Goal: Task Accomplishment & Management: Manage account settings

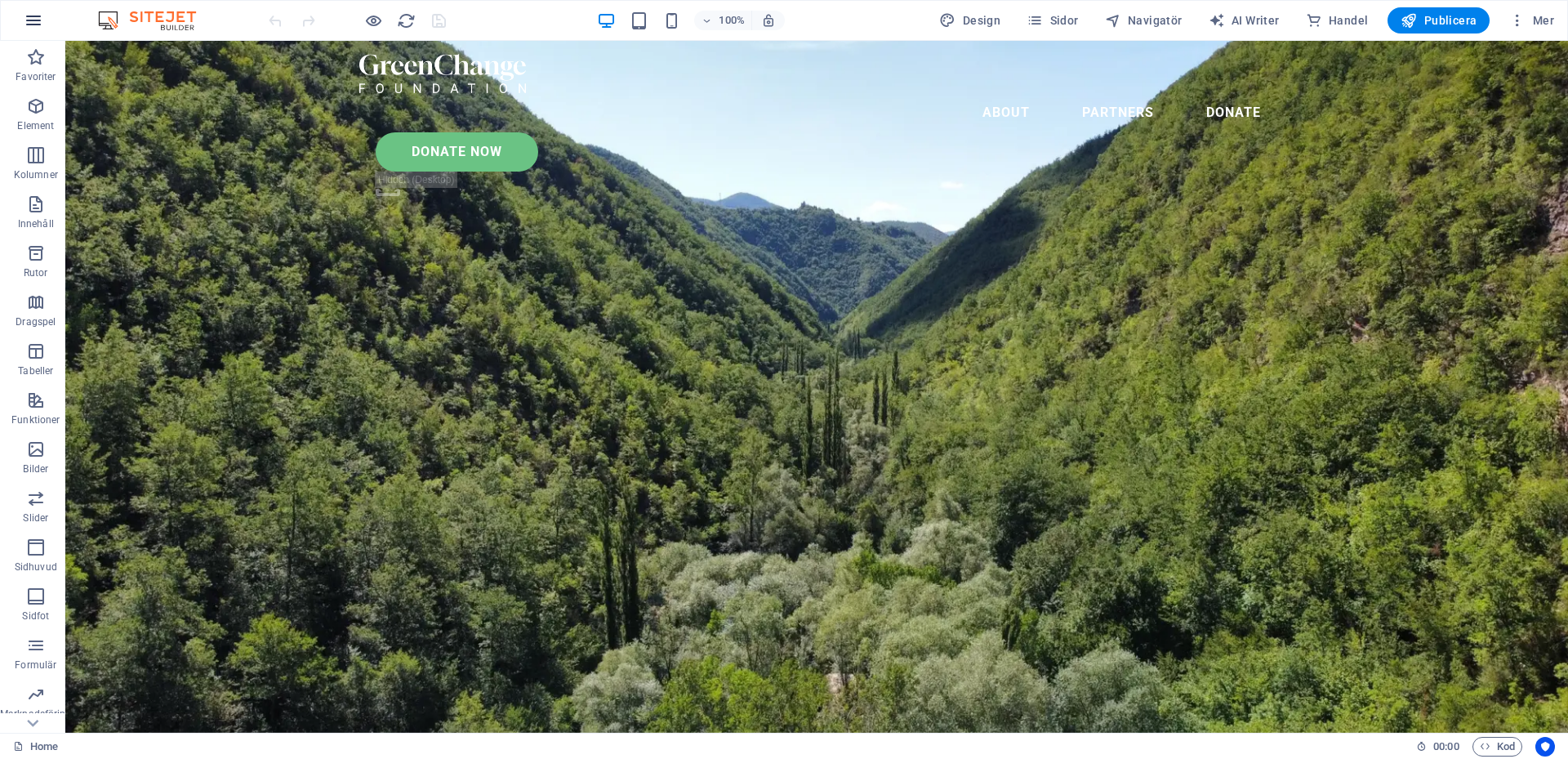
click at [30, 18] on icon "button" at bounding box center [33, 20] width 19 height 19
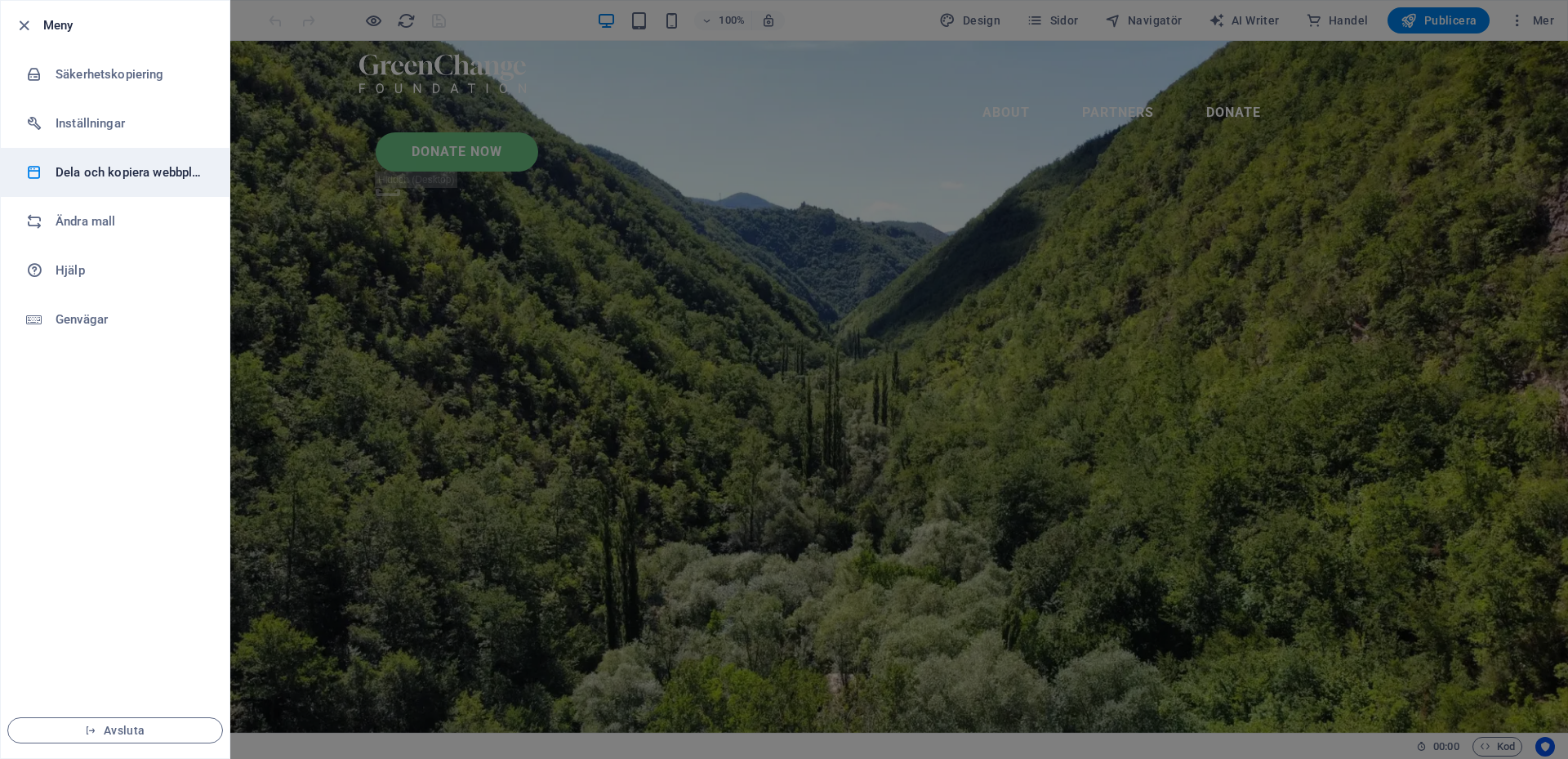
click at [105, 172] on h6 "Dela och kopiera webbplats" at bounding box center [131, 172] width 151 height 19
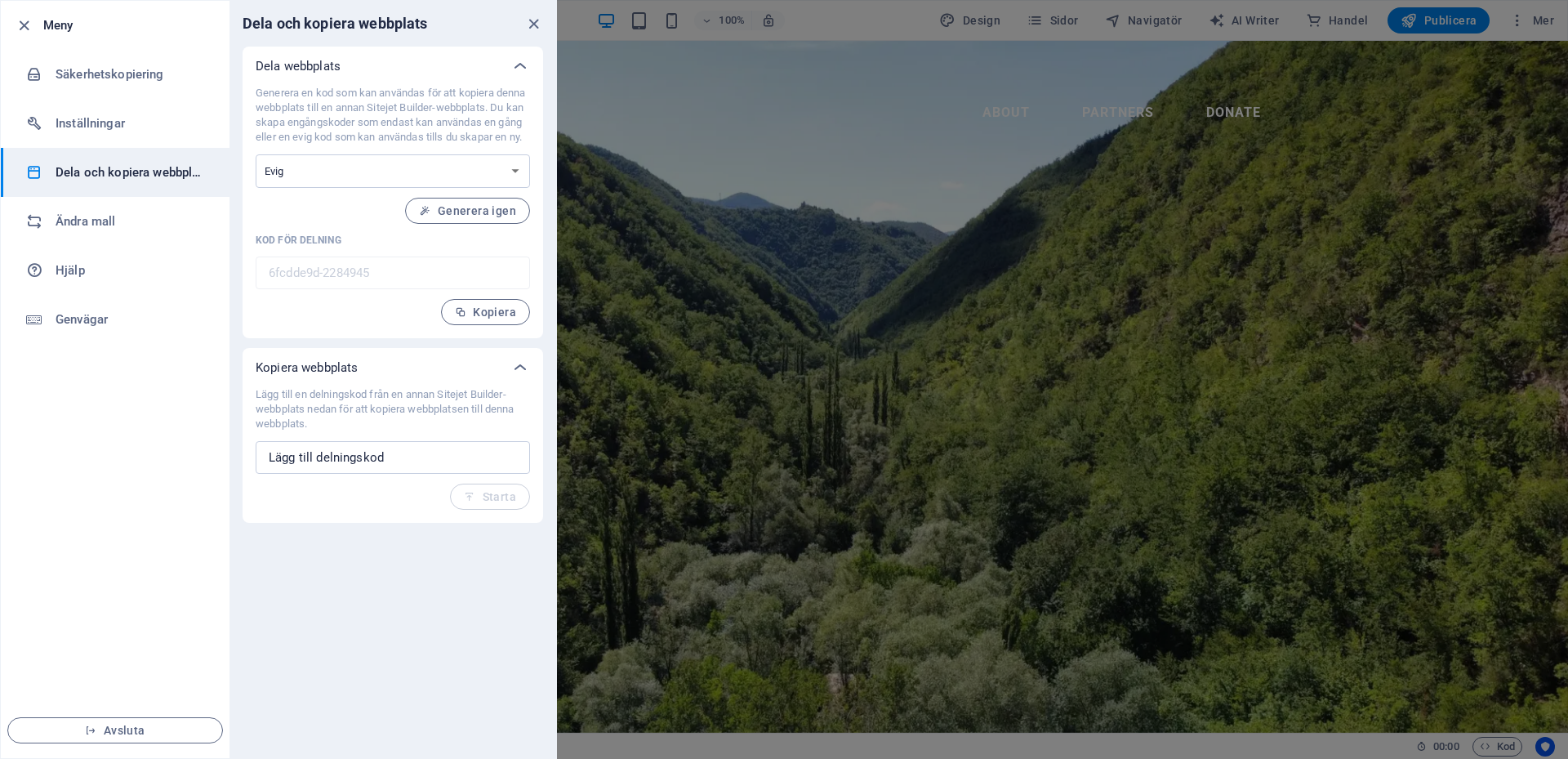
click at [106, 172] on h6 "Dela och kopiera webbplats" at bounding box center [131, 172] width 151 height 19
click at [531, 22] on icon "close" at bounding box center [534, 24] width 19 height 19
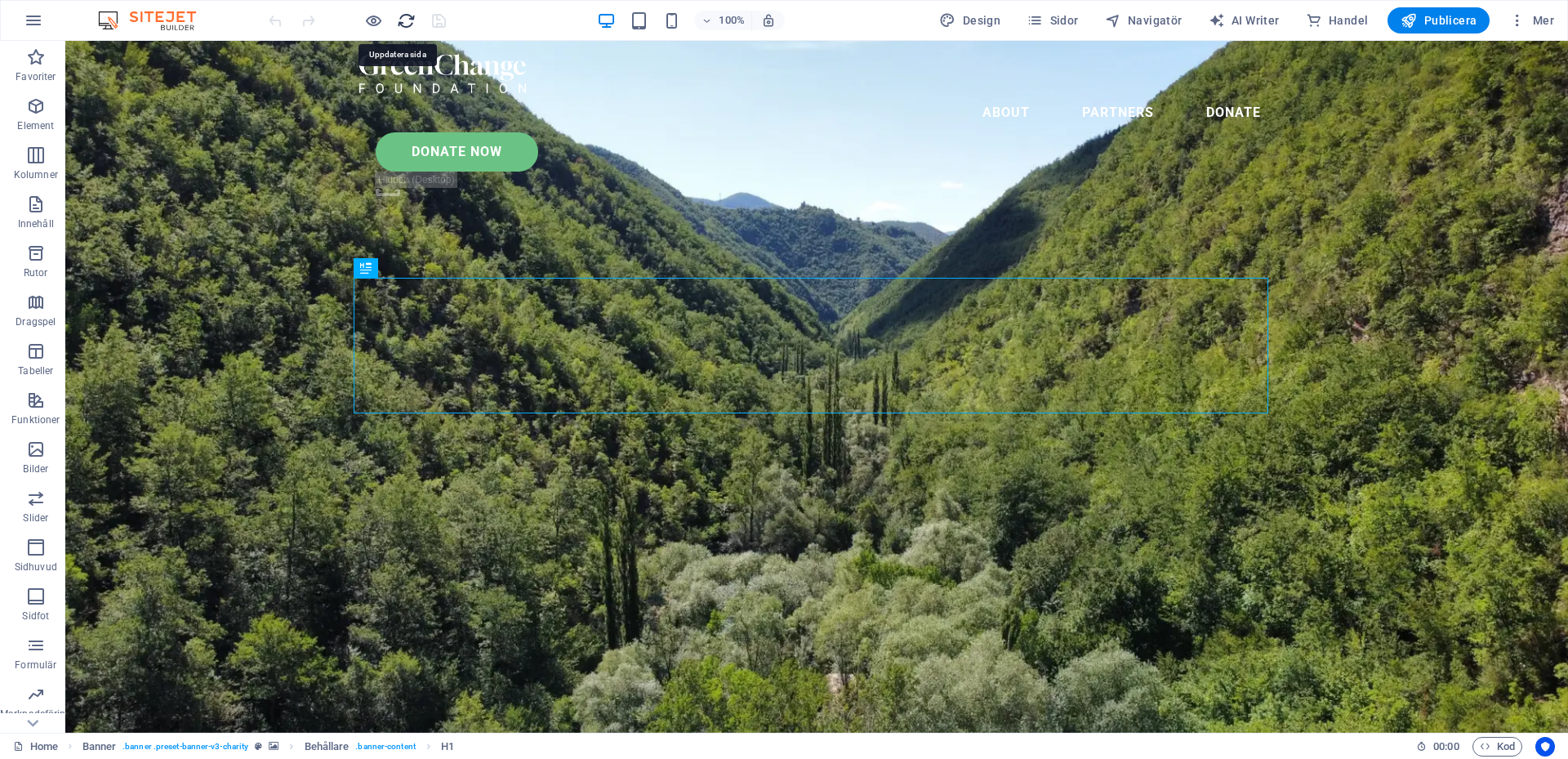
click at [410, 27] on icon "reload" at bounding box center [406, 21] width 19 height 19
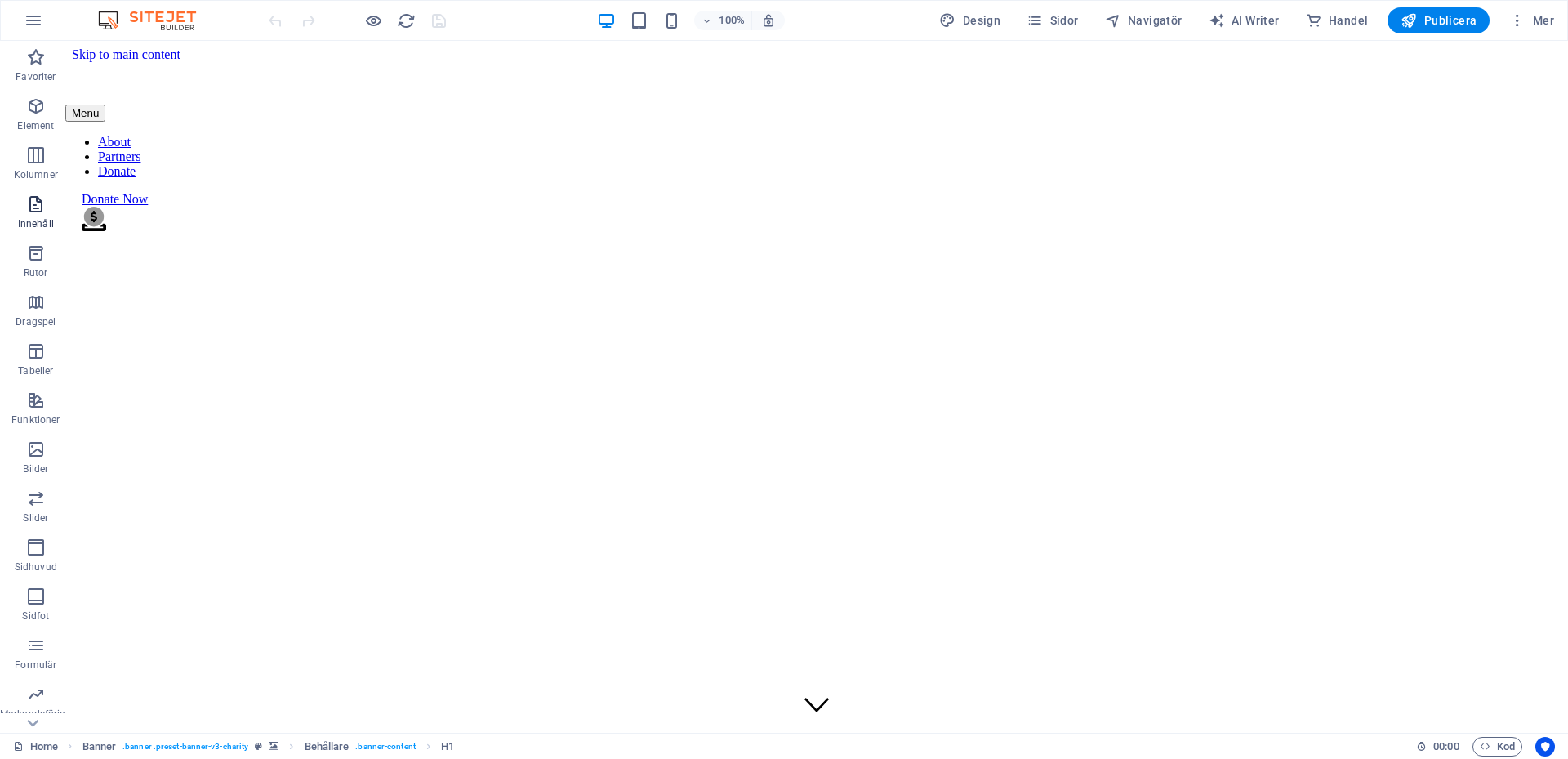
click at [45, 214] on span "Innehåll" at bounding box center [36, 214] width 72 height 39
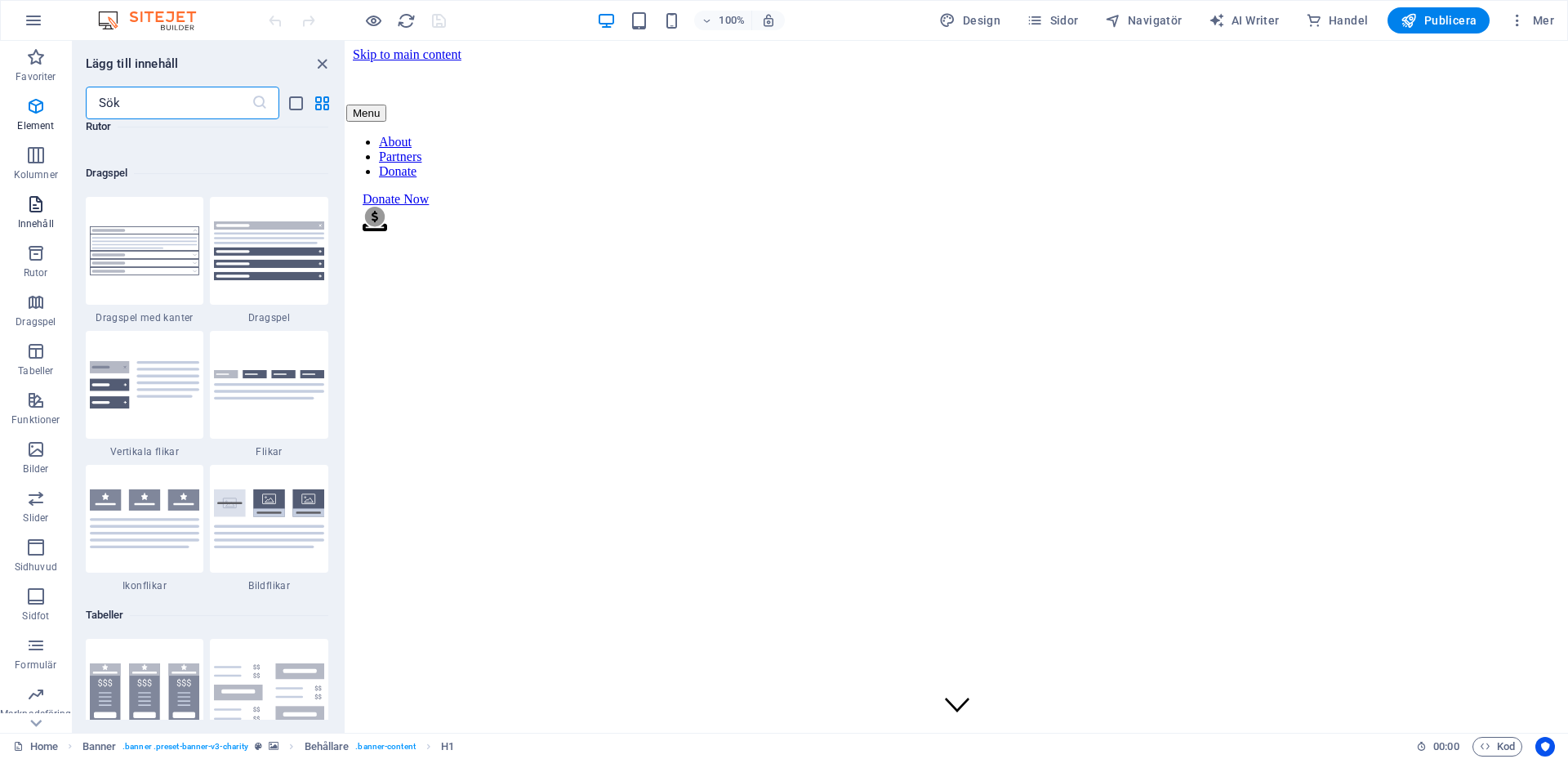
scroll to position [5305, 0]
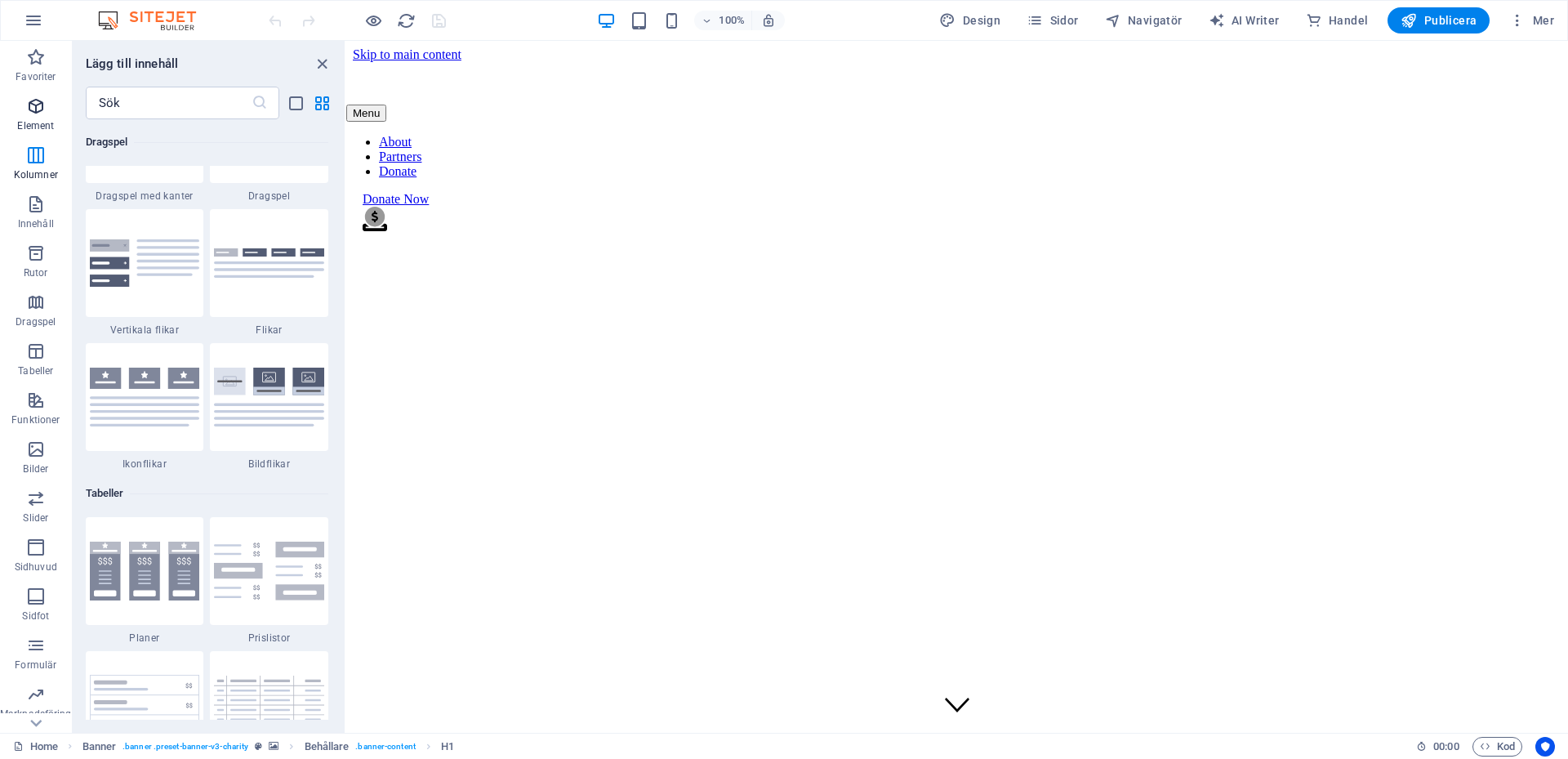
click at [40, 102] on icon "button" at bounding box center [36, 106] width 19 height 19
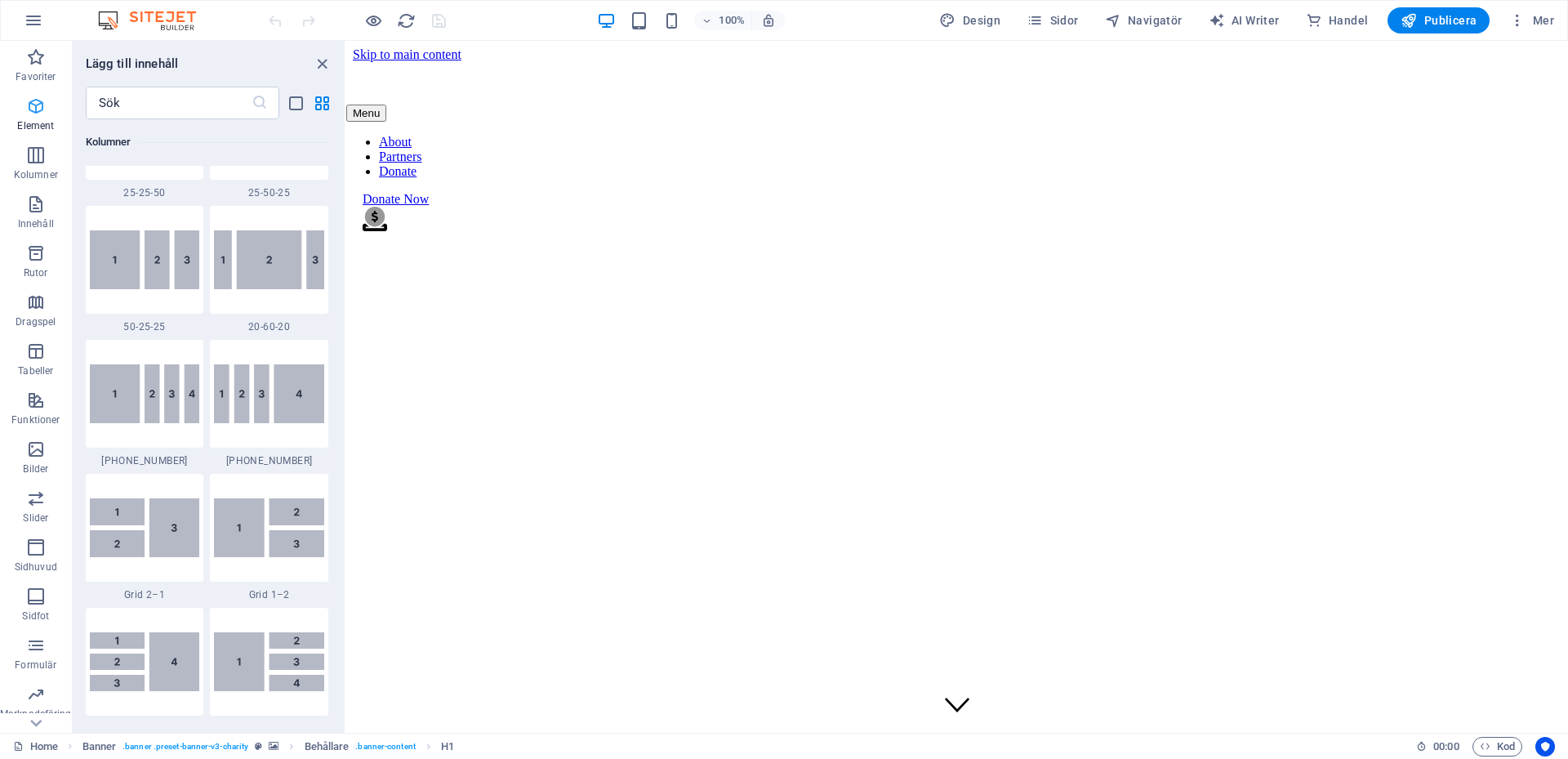
scroll to position [308, 0]
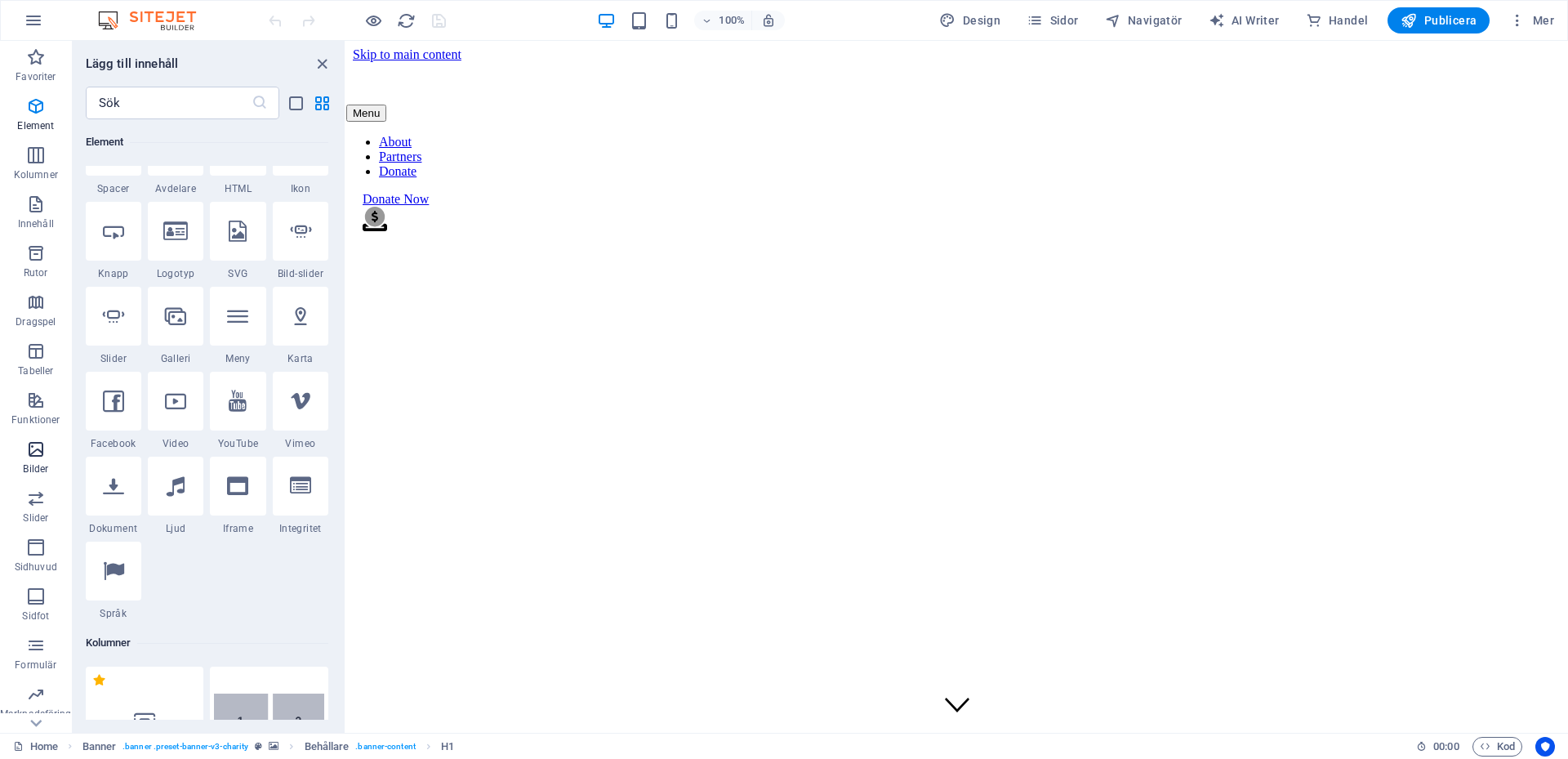
click at [41, 451] on icon "button" at bounding box center [36, 448] width 19 height 19
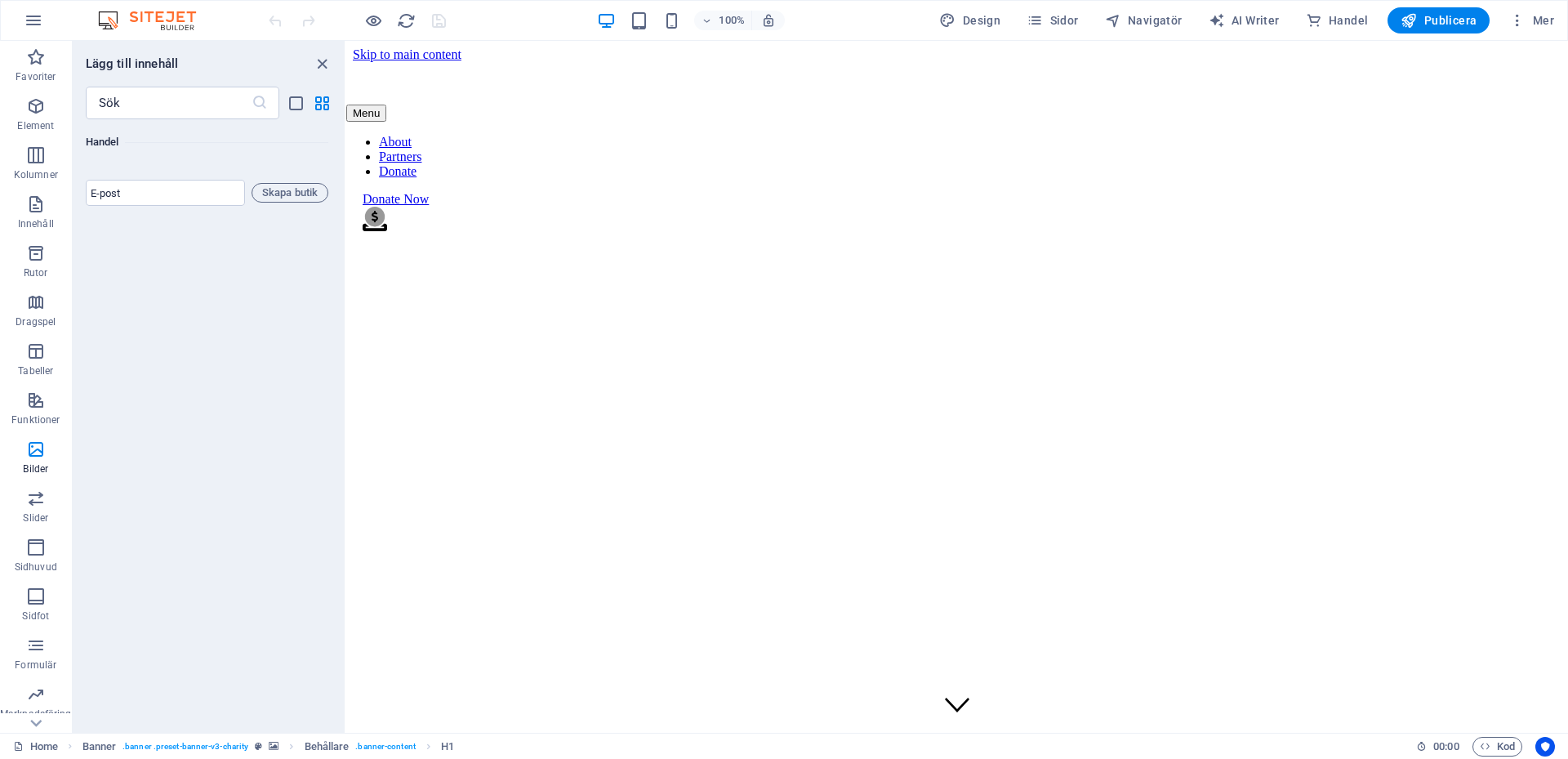
scroll to position [0, 0]
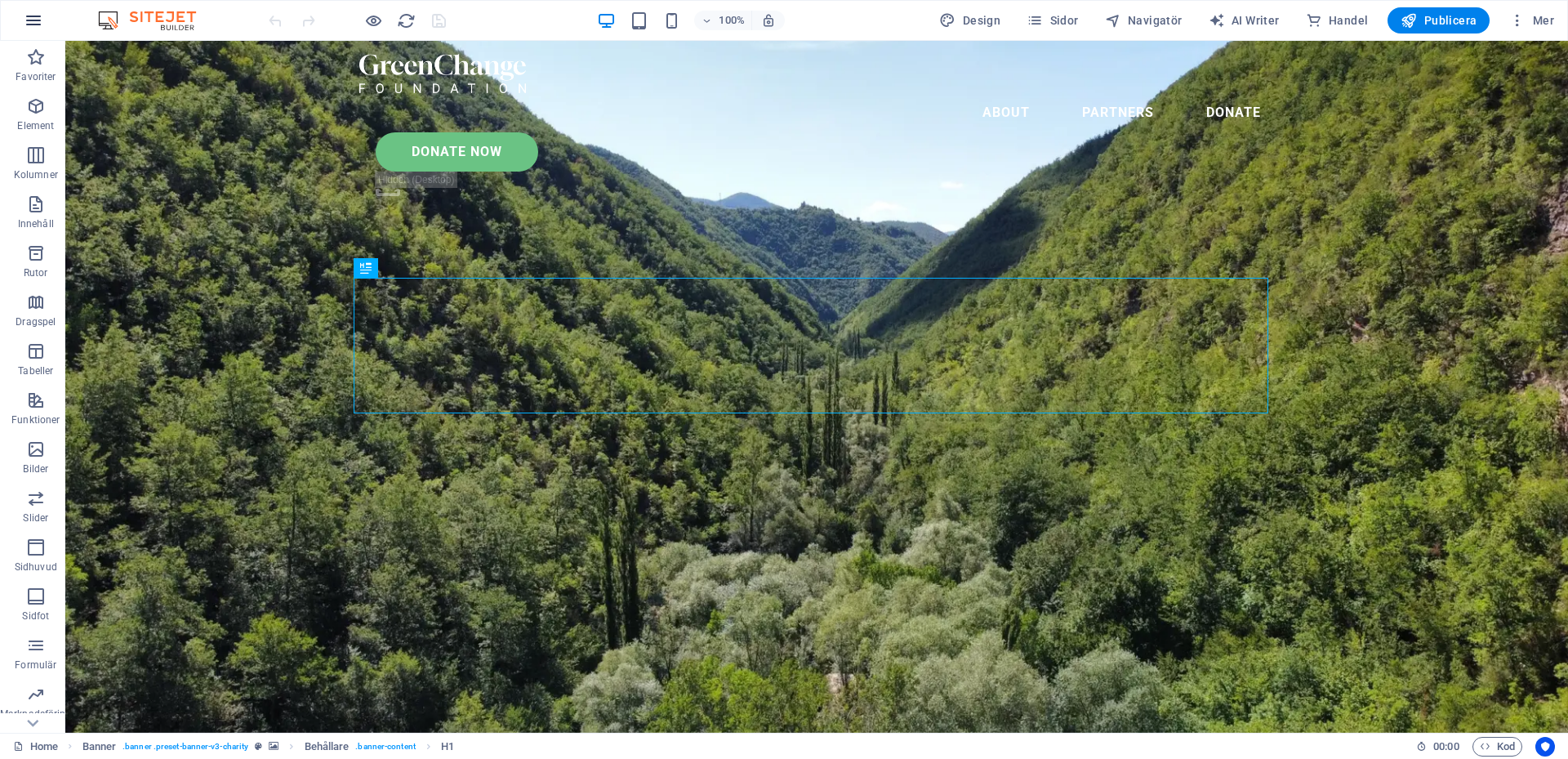
click at [39, 25] on icon "button" at bounding box center [33, 20] width 19 height 19
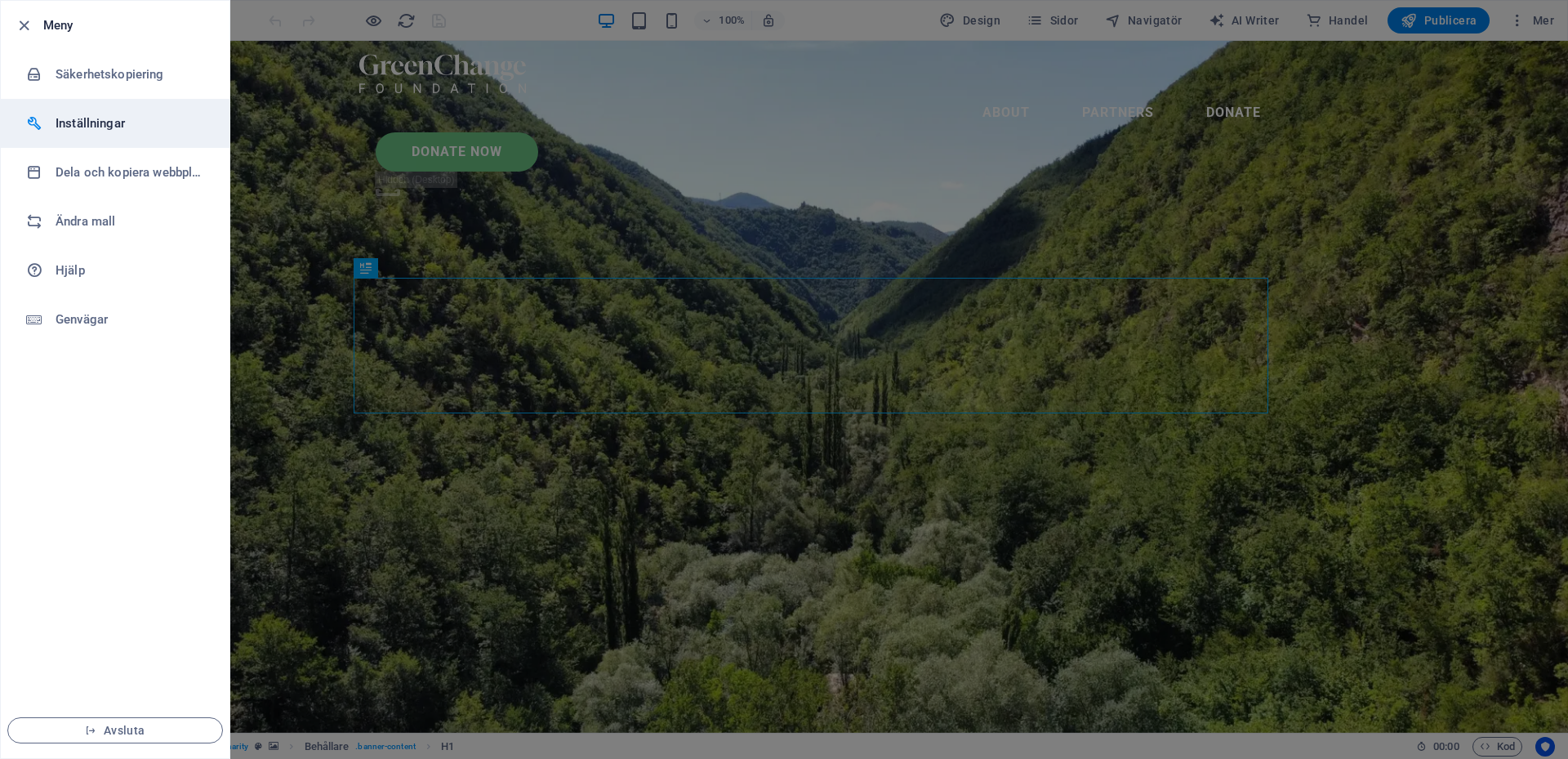
click at [75, 118] on h6 "Inställningar" at bounding box center [131, 123] width 151 height 19
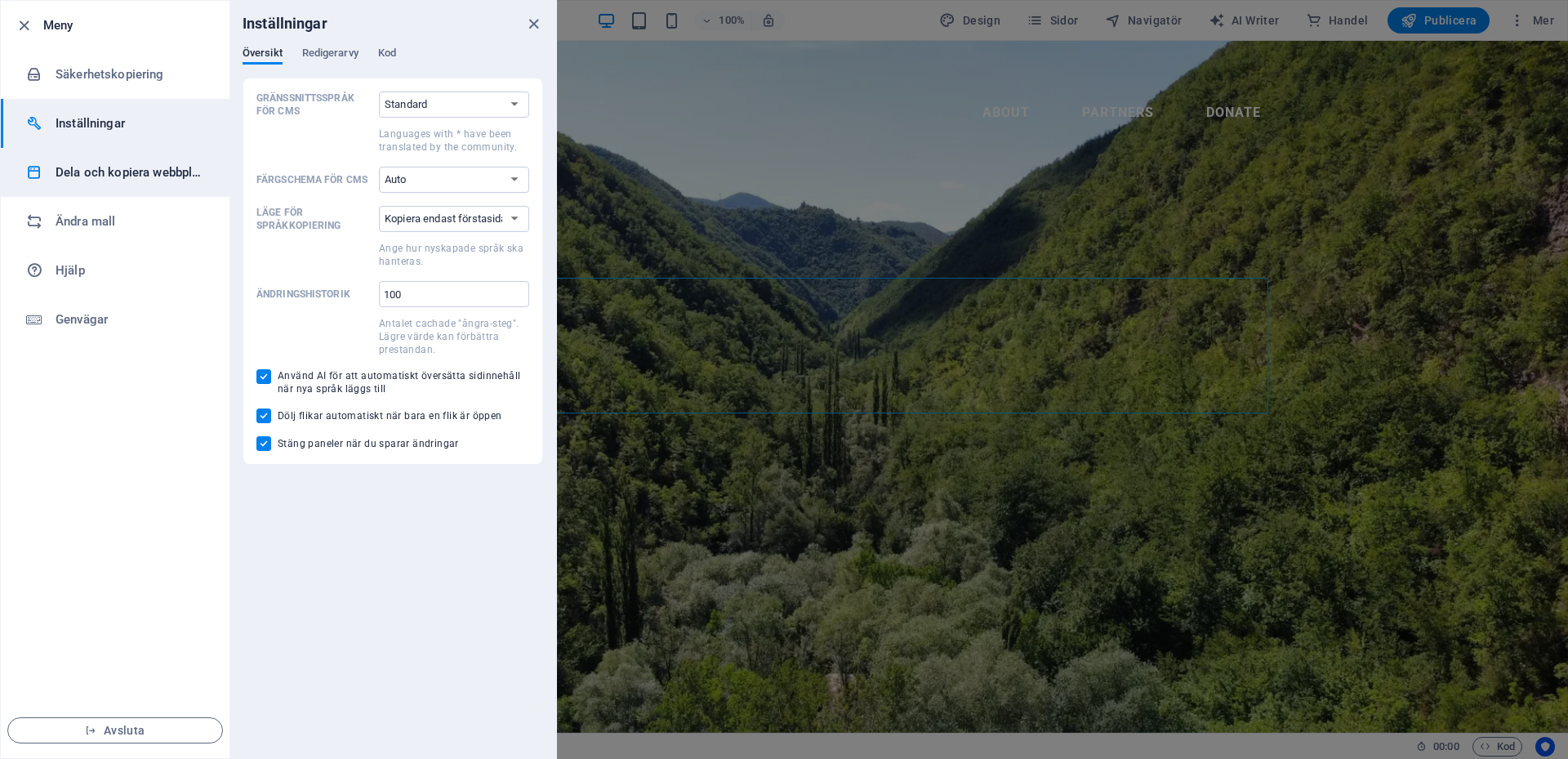
click at [86, 168] on h6 "Dela och kopiera webbplats" at bounding box center [131, 172] width 151 height 19
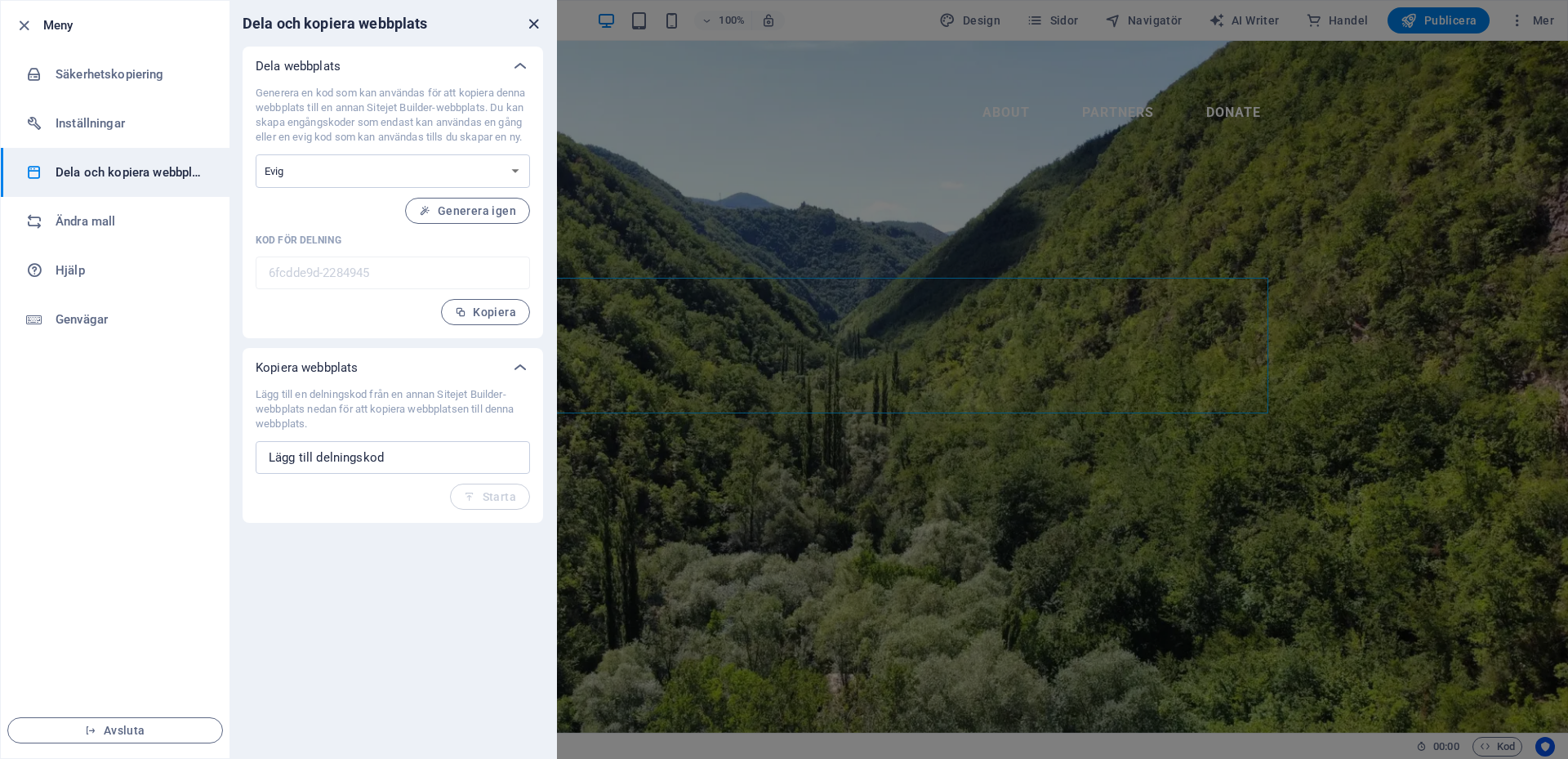
click at [534, 16] on icon "close" at bounding box center [534, 24] width 19 height 19
